Goal: Find specific page/section: Find specific page/section

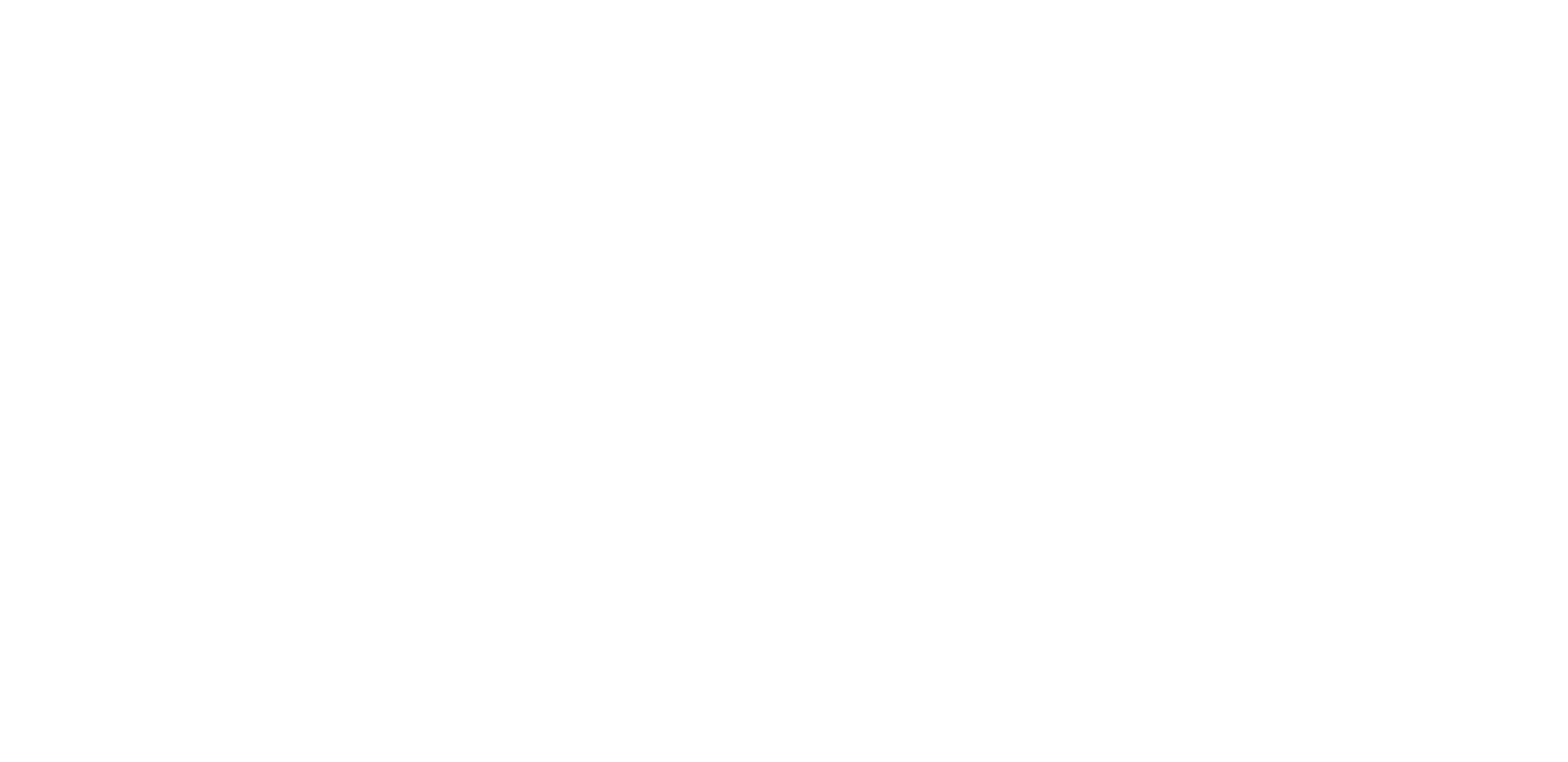
select select "*"
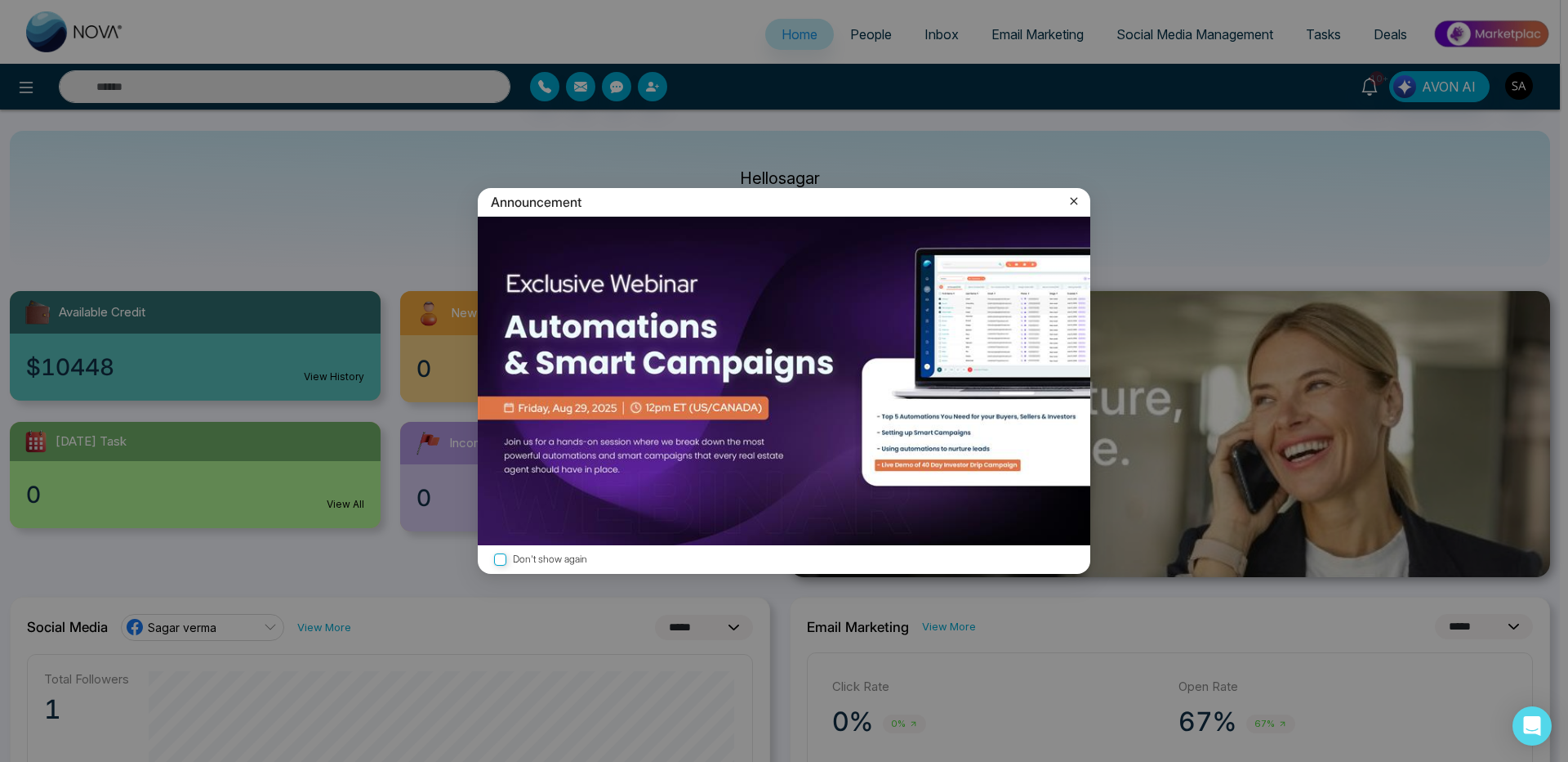
click at [1077, 200] on icon at bounding box center [1074, 201] width 7 height 7
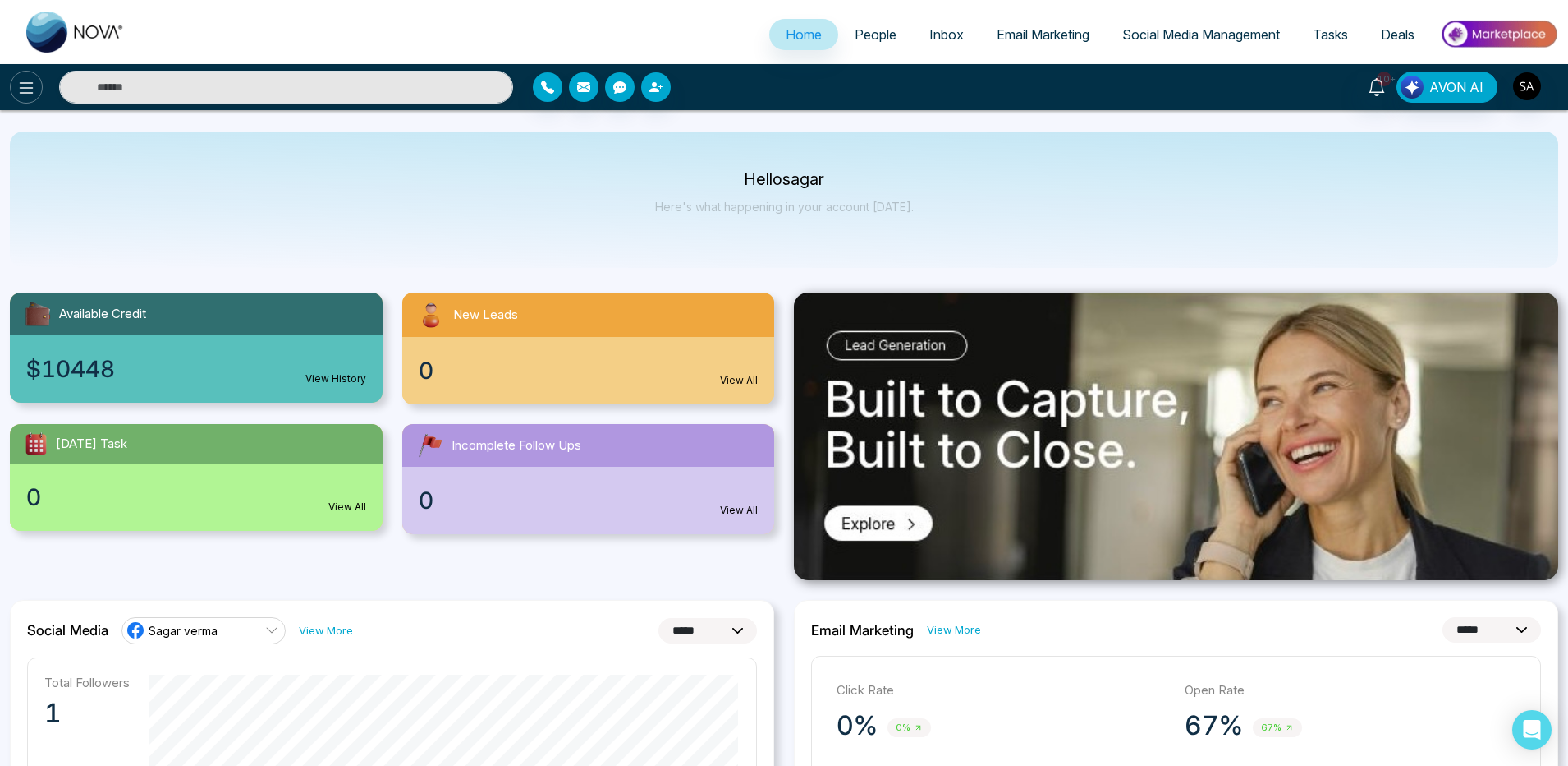
click at [25, 79] on icon at bounding box center [27, 88] width 20 height 20
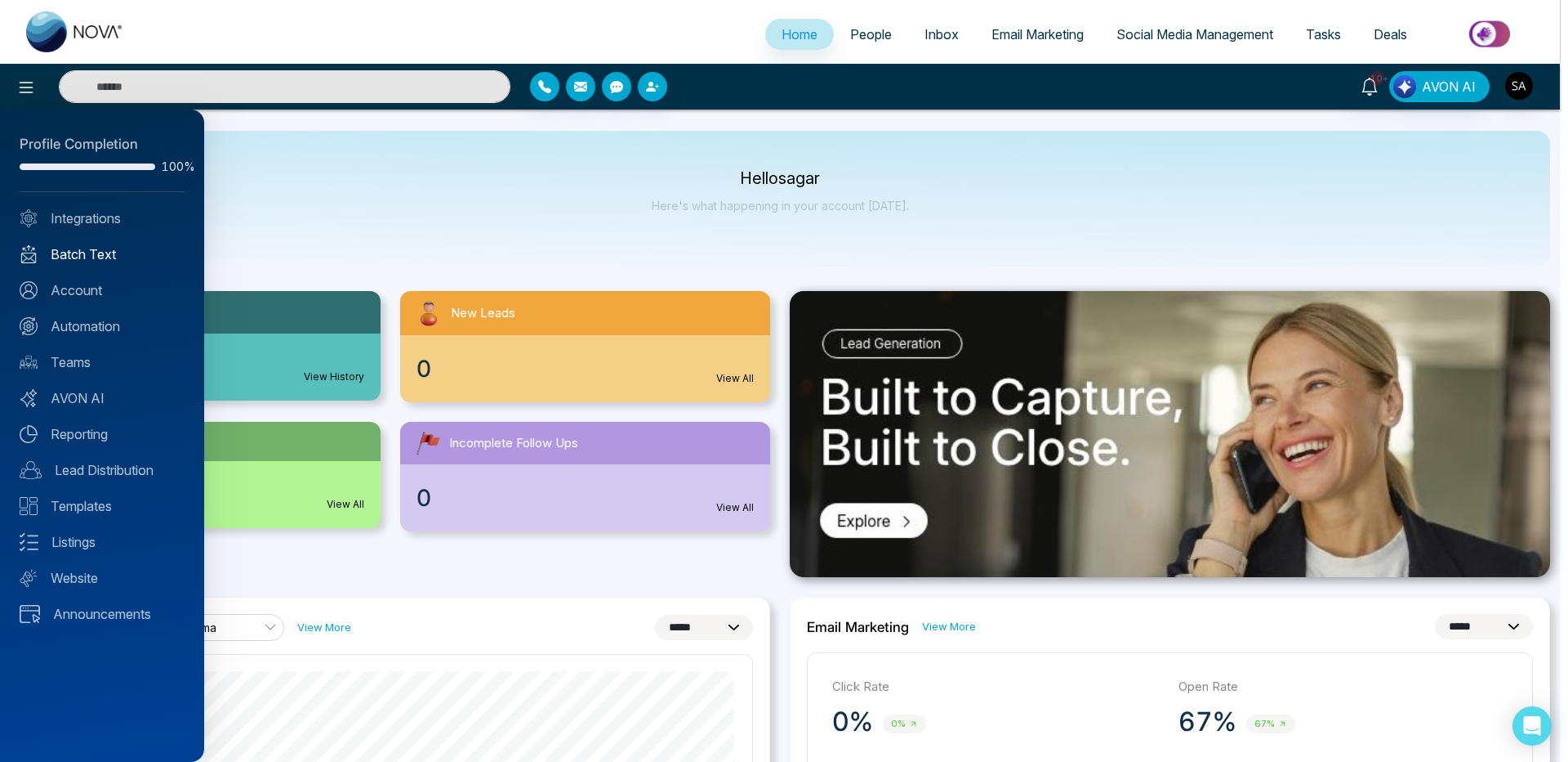
click at [69, 261] on link "Batch Text" at bounding box center [102, 255] width 165 height 20
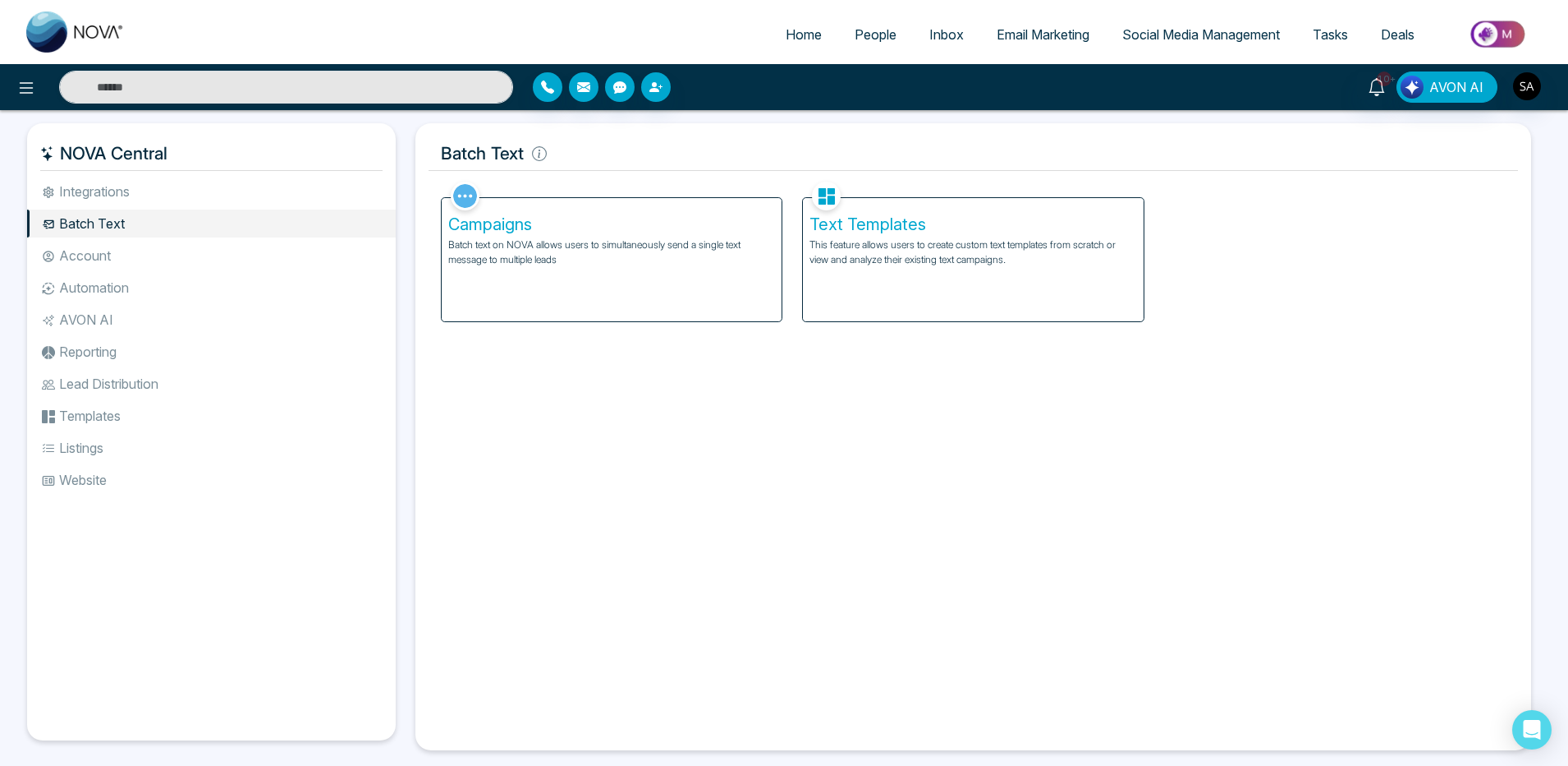
click at [531, 268] on div "Campaigns Batch text on NOVA allows users to simultaneously send a single text …" at bounding box center [611, 259] width 340 height 123
